Goal: Find contact information: Find contact information

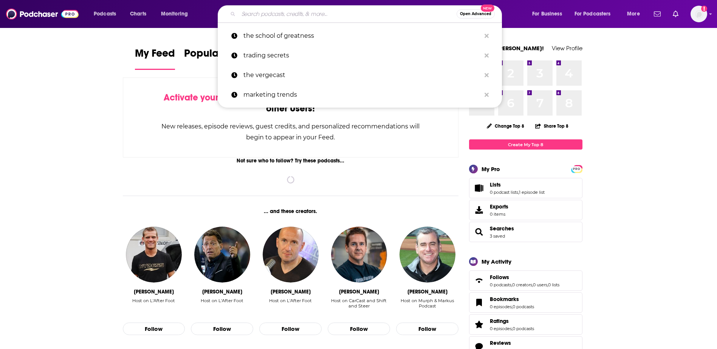
click at [293, 9] on input "Search podcasts, credits, & more..." at bounding box center [348, 14] width 218 height 12
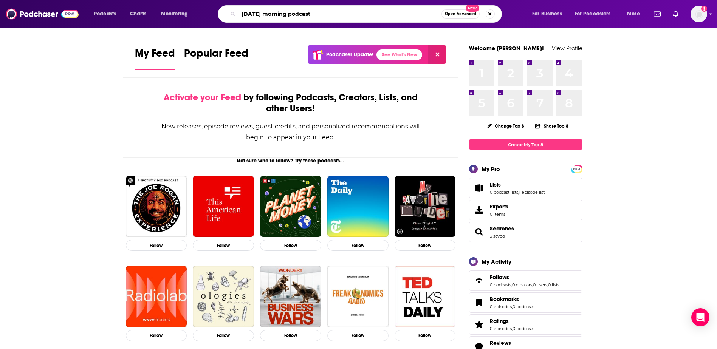
type input "[DATE] morning podcast"
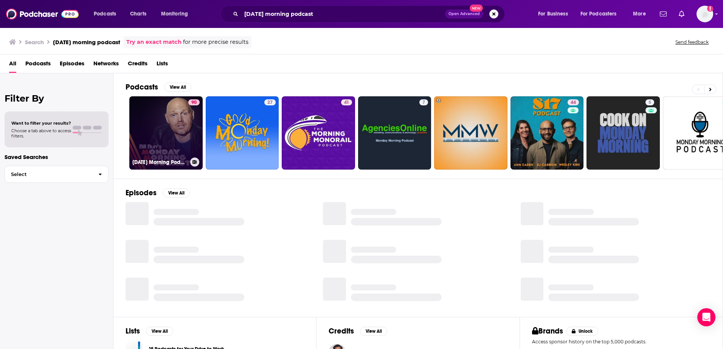
click at [173, 129] on link "90 [DATE] Morning Podcast" at bounding box center [165, 132] width 73 height 73
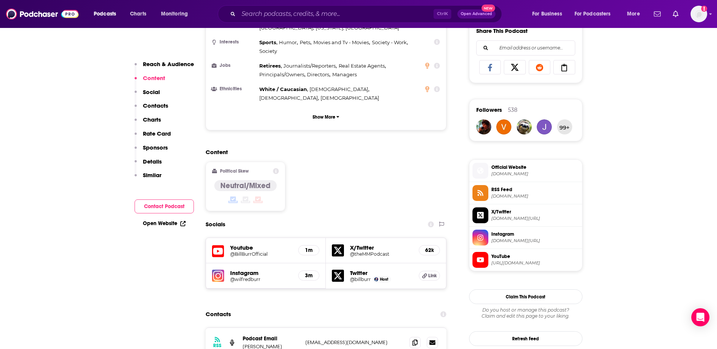
scroll to position [567, 0]
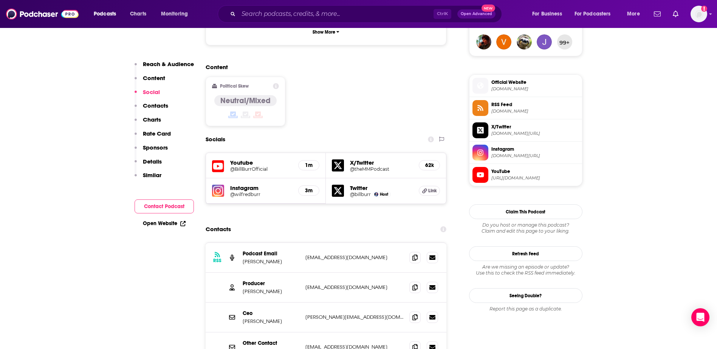
drag, startPoint x: 289, startPoint y: 248, endPoint x: 244, endPoint y: 250, distance: 45.0
click at [244, 289] on p "[PERSON_NAME]" at bounding box center [271, 292] width 57 height 6
drag, startPoint x: 244, startPoint y: 250, endPoint x: 252, endPoint y: 245, distance: 9.9
copy p "[PERSON_NAME]"
drag, startPoint x: 383, startPoint y: 244, endPoint x: 300, endPoint y: 245, distance: 83.2
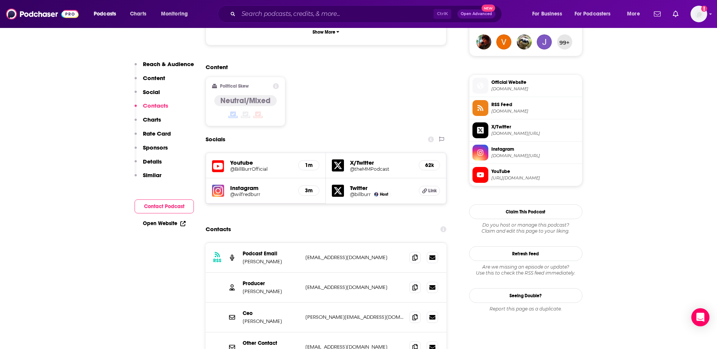
click at [300, 273] on div "Producer [PERSON_NAME] [EMAIL_ADDRESS][DOMAIN_NAME] [EMAIL_ADDRESS][DOMAIN_NAME]" at bounding box center [326, 288] width 241 height 30
drag, startPoint x: 300, startPoint y: 245, endPoint x: 287, endPoint y: 249, distance: 14.0
click at [287, 289] on p "[PERSON_NAME]" at bounding box center [271, 292] width 57 height 6
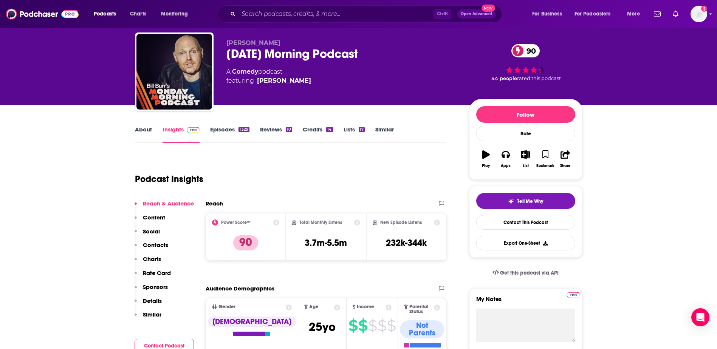
scroll to position [0, 0]
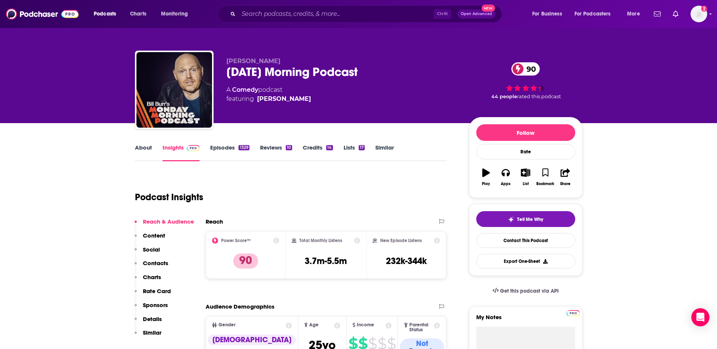
click at [137, 149] on link "About" at bounding box center [143, 152] width 17 height 17
